Goal: Register for event/course

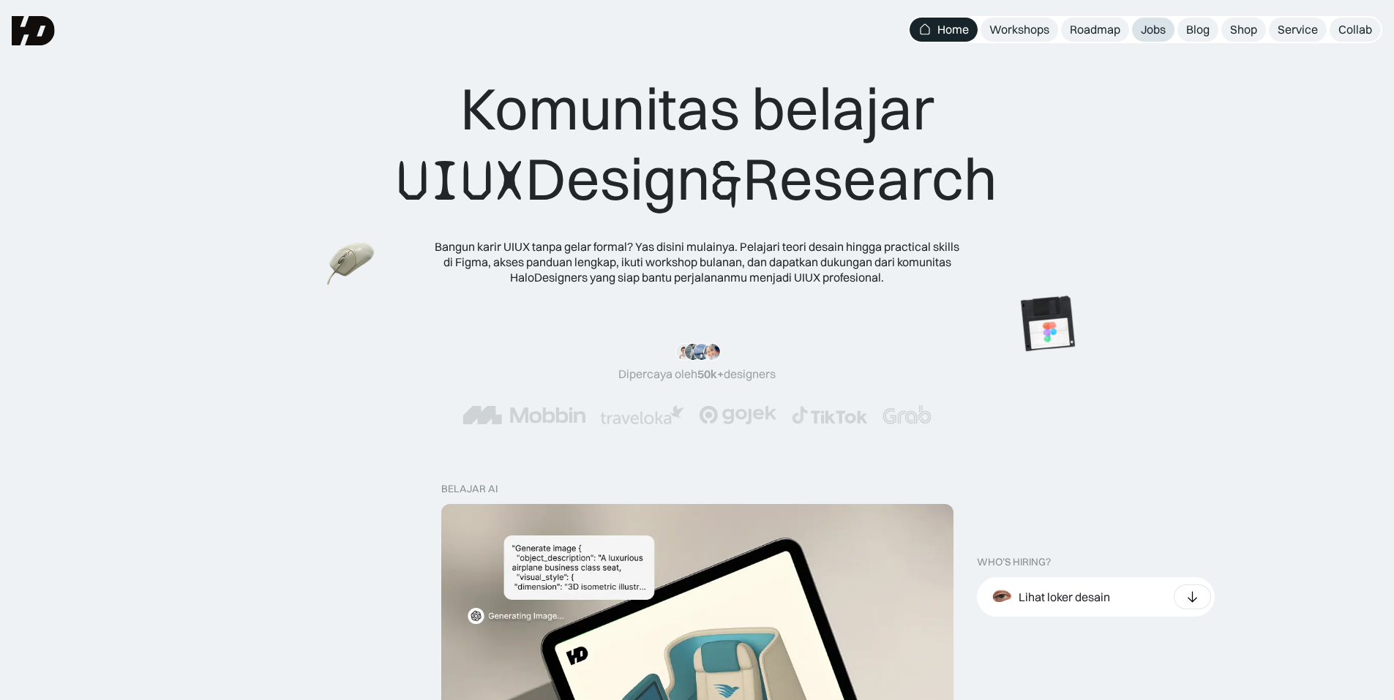
click at [1139, 36] on link "Jobs" at bounding box center [1153, 30] width 42 height 24
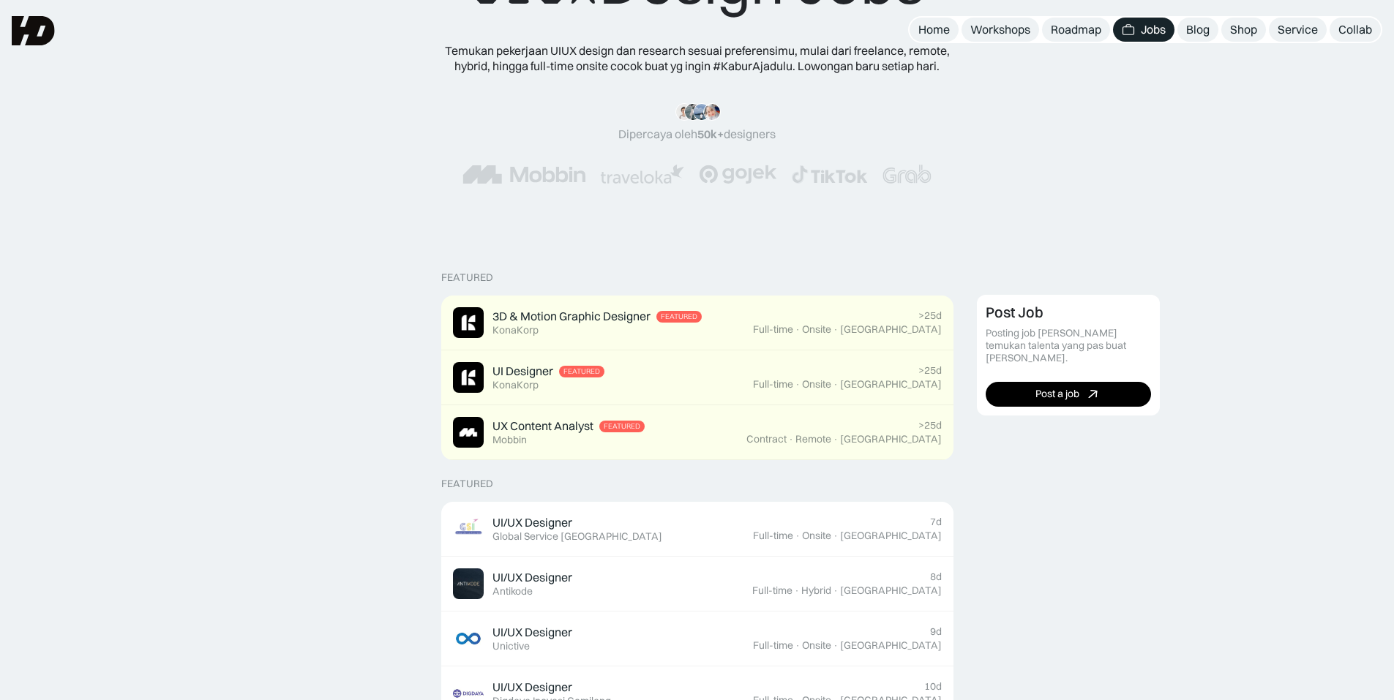
scroll to position [73, 0]
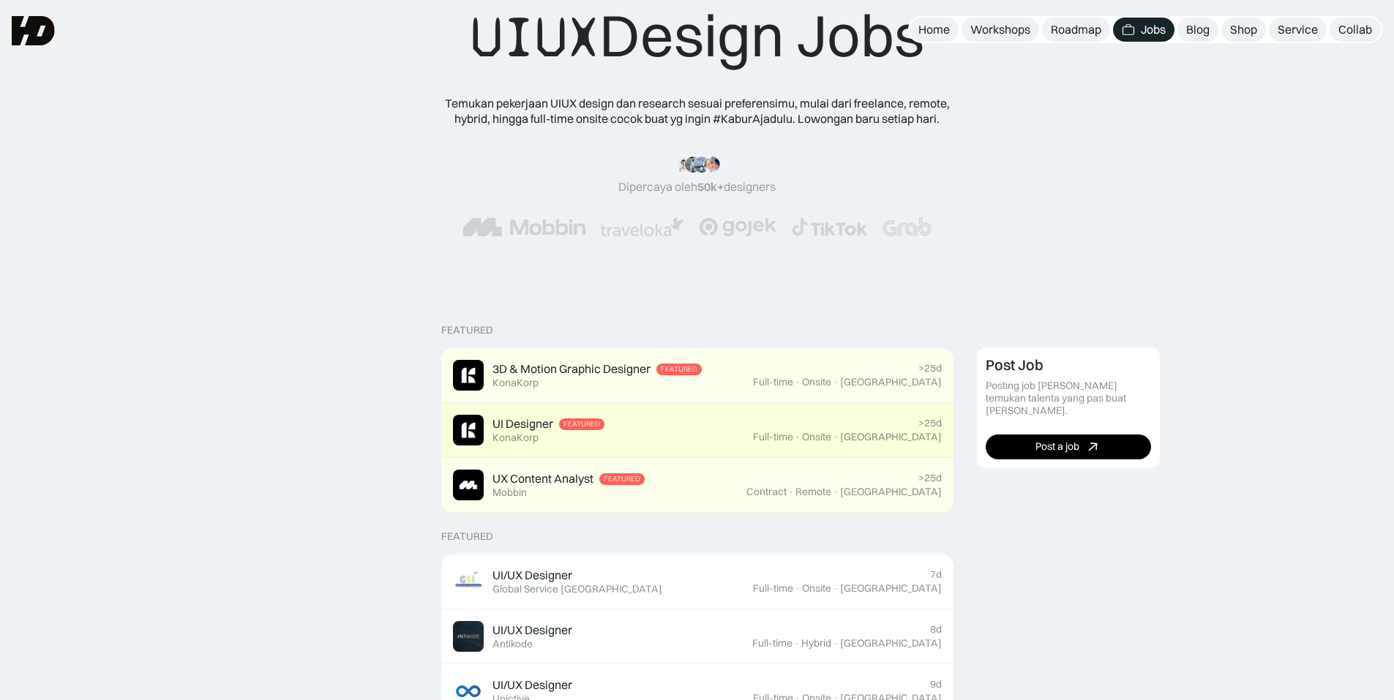
click at [753, 422] on div "UI Designer Featured KonaKorp" at bounding box center [603, 430] width 300 height 31
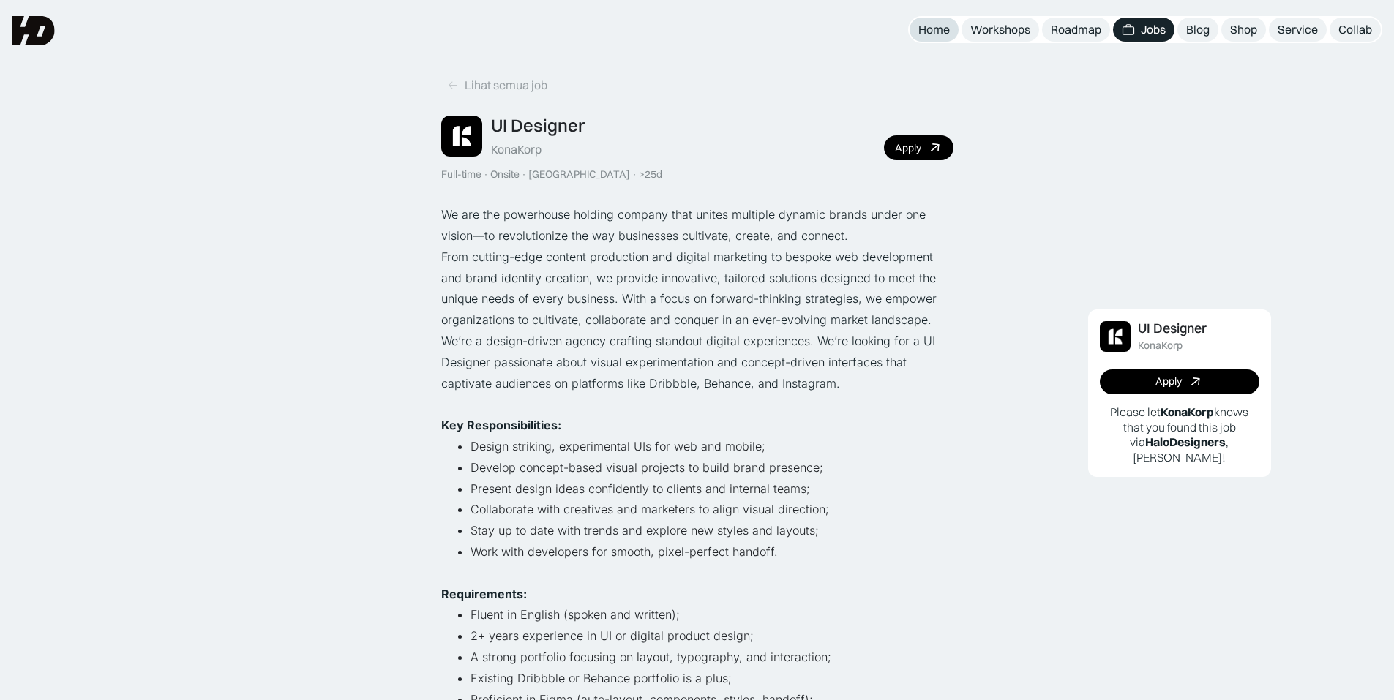
click at [941, 30] on div "Home" at bounding box center [933, 29] width 31 height 15
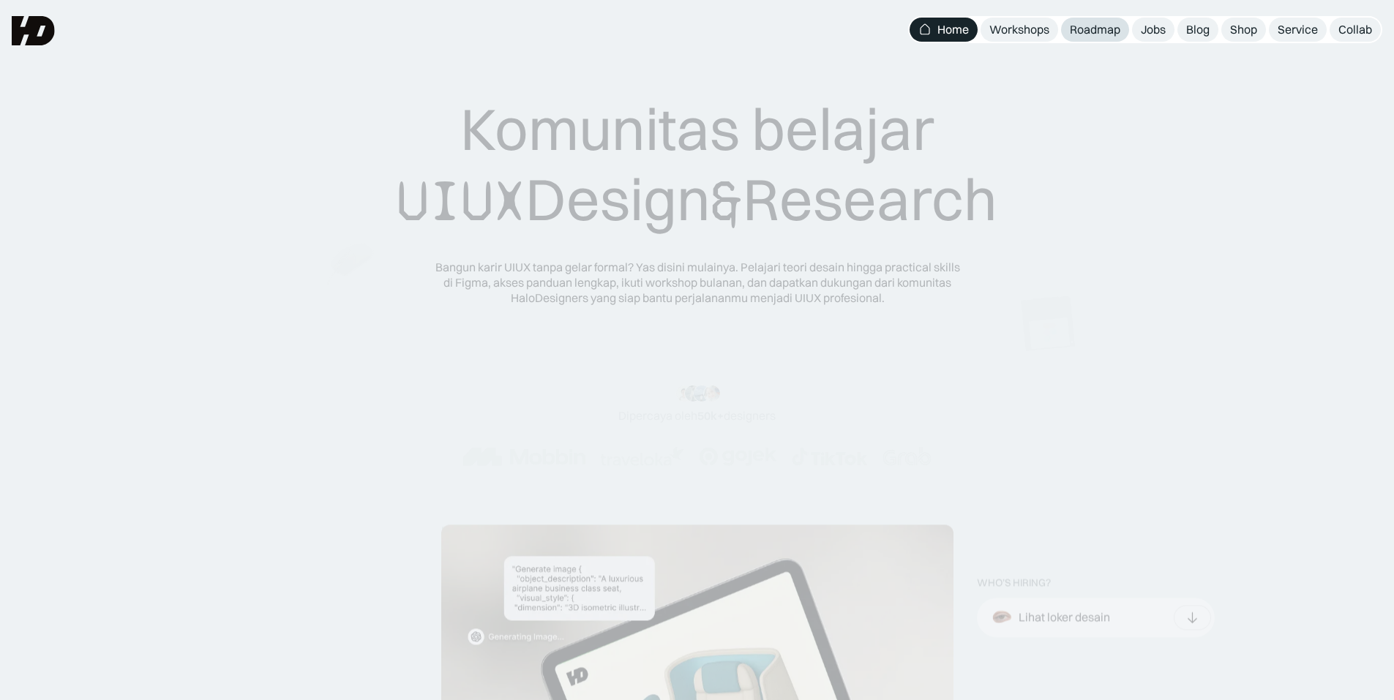
click at [1096, 29] on div "Roadmap" at bounding box center [1095, 29] width 50 height 15
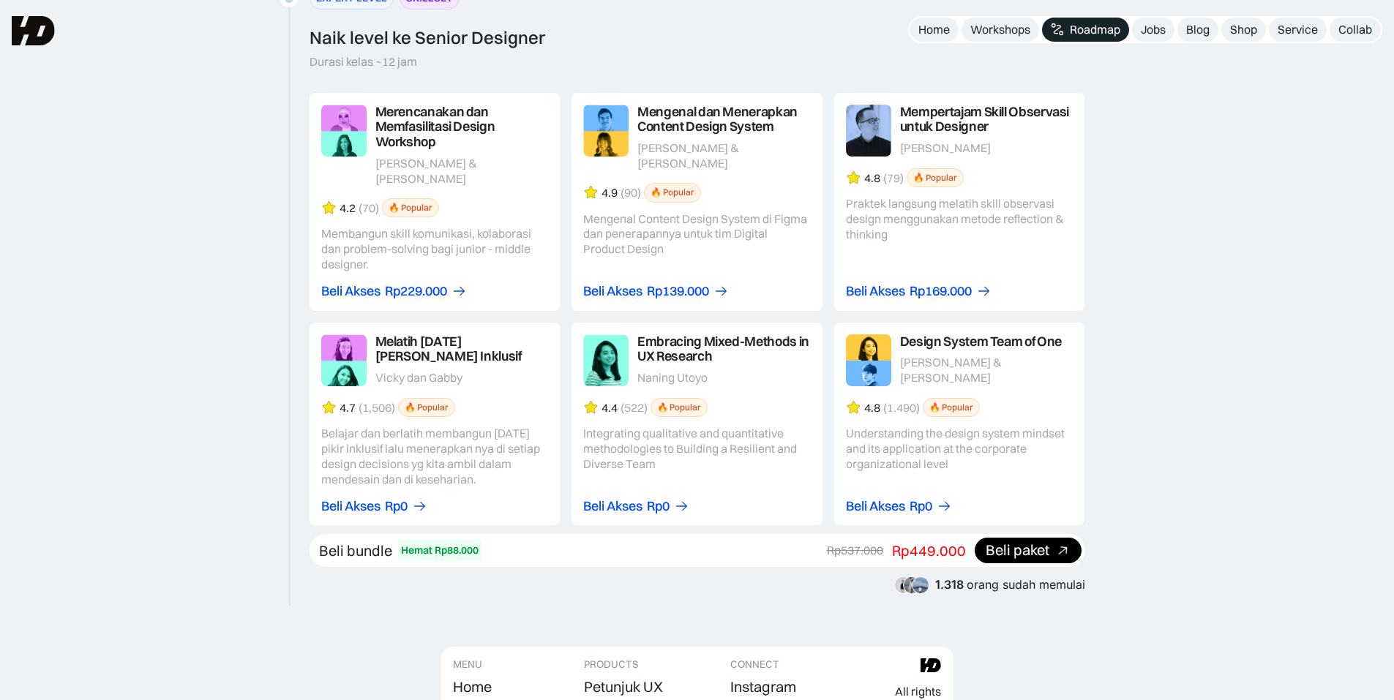
scroll to position [2434, 0]
click at [1009, 429] on link at bounding box center [959, 425] width 251 height 203
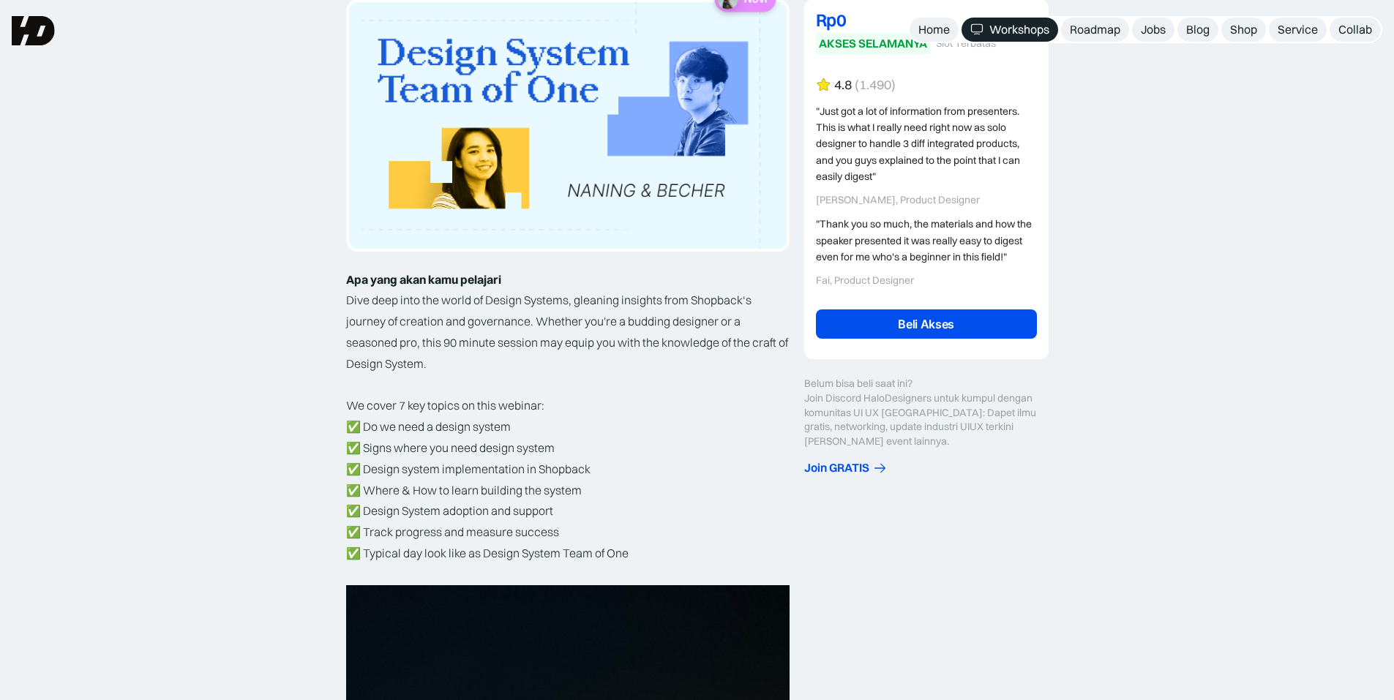
scroll to position [220, 0]
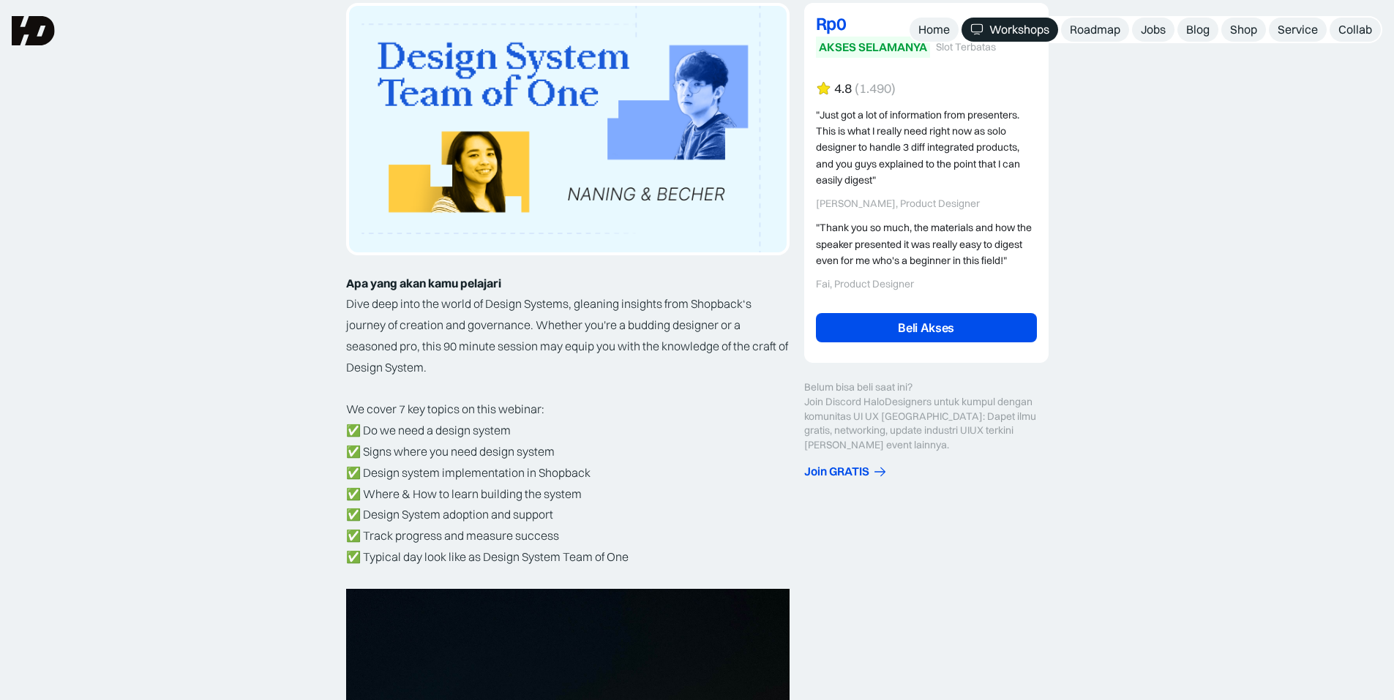
click at [949, 326] on link "Beli Akses" at bounding box center [926, 327] width 221 height 29
